Goal: Transaction & Acquisition: Download file/media

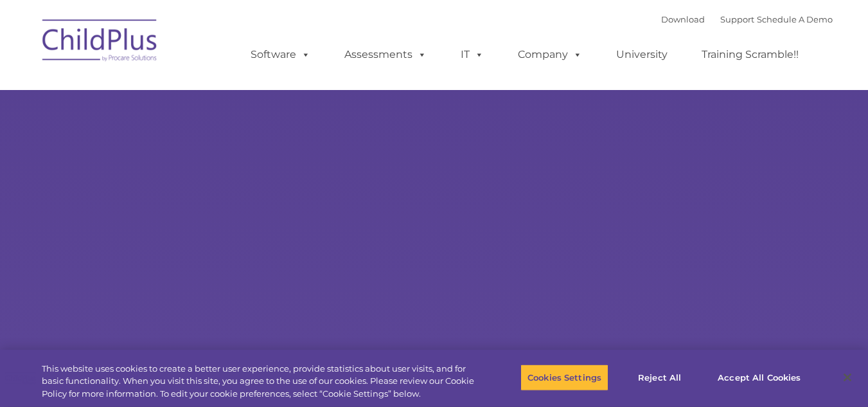
type input ""
select select "MEDIUM"
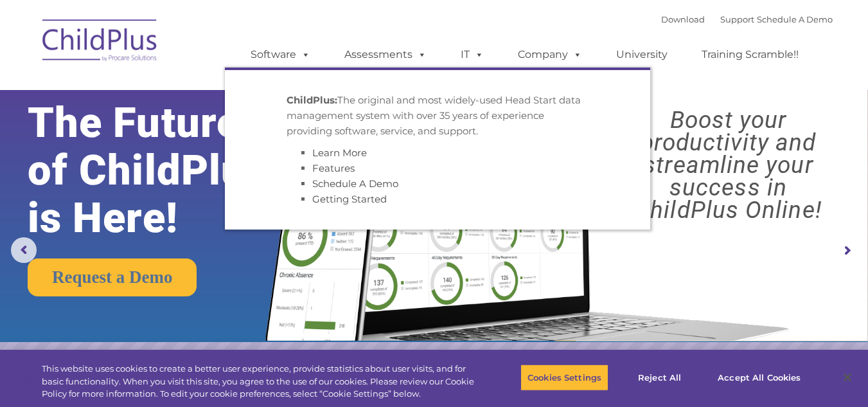
click at [323, 110] on p "ChildPlus: The original and most widely-used Head Start data management system …" at bounding box center [438, 116] width 302 height 46
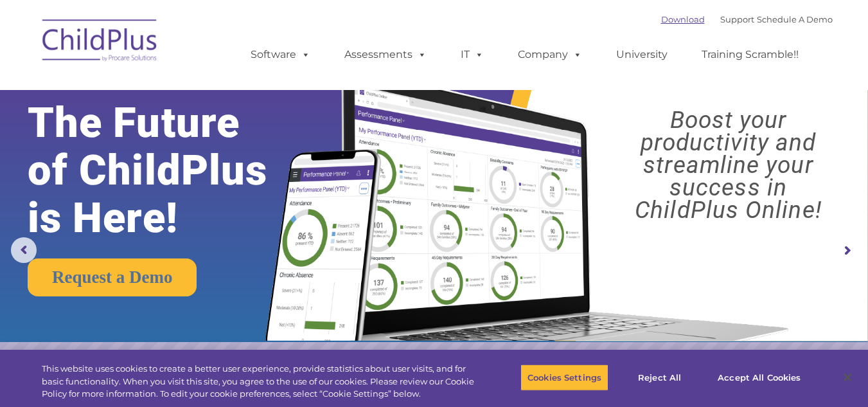
click at [673, 17] on link "Download" at bounding box center [683, 19] width 44 height 10
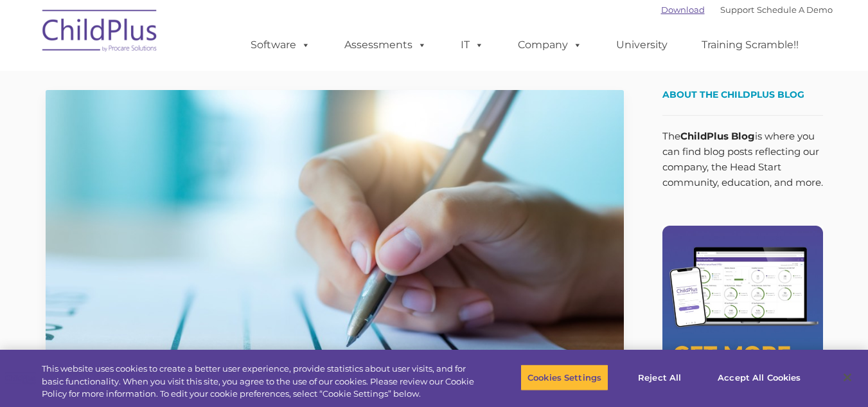
click at [675, 12] on link "Download" at bounding box center [683, 9] width 44 height 10
